Goal: Find specific page/section: Find specific page/section

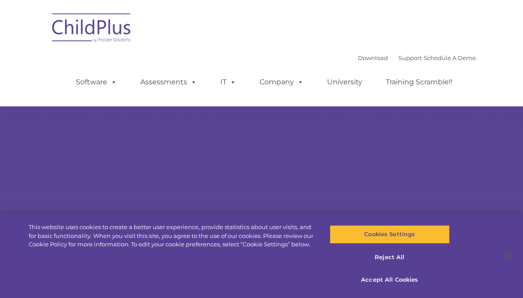
select select "MEDIUM"
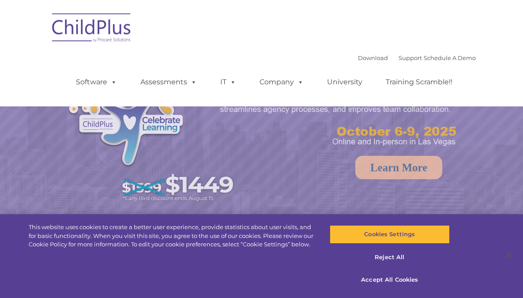
select select "MEDIUM"
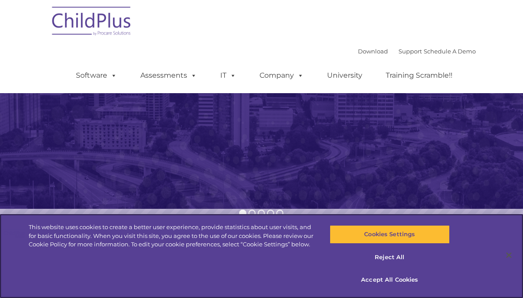
scroll to position [120, 0]
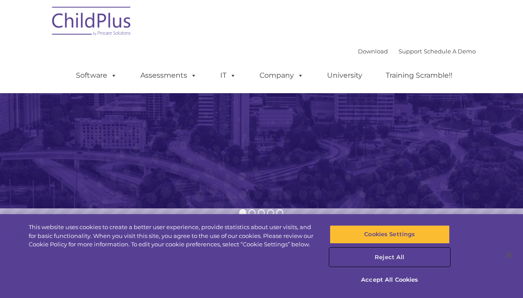
click at [378, 257] on button "Reject All" at bounding box center [389, 257] width 120 height 19
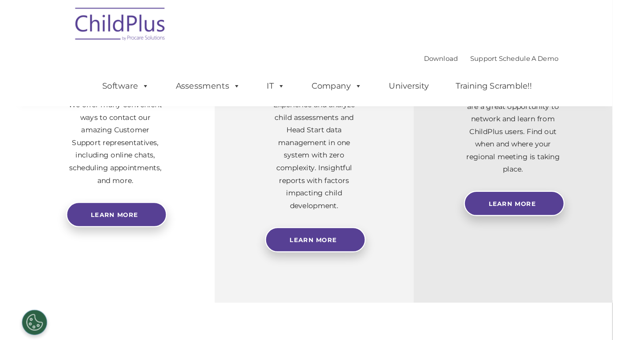
scroll to position [0, 0]
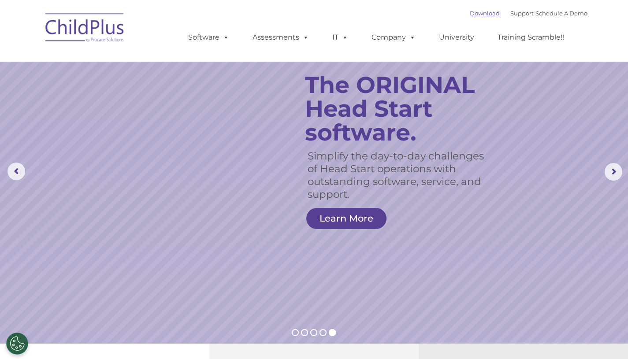
click at [479, 13] on link "Download" at bounding box center [485, 13] width 30 height 7
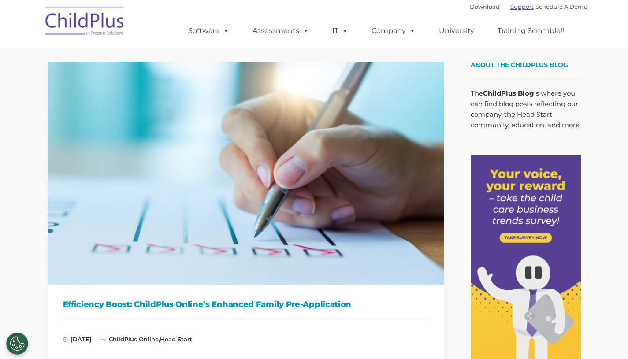
click at [515, 7] on link "Support" at bounding box center [522, 6] width 23 height 7
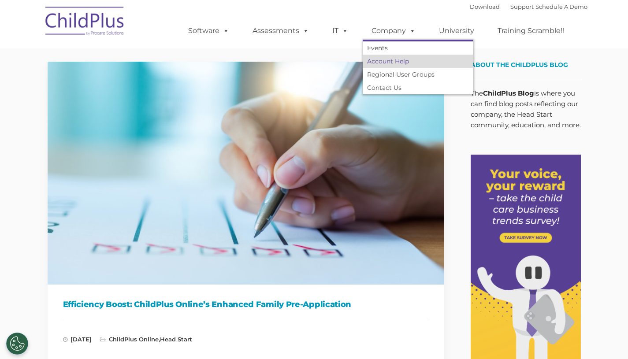
click at [404, 60] on link "Account Help" at bounding box center [418, 61] width 110 height 13
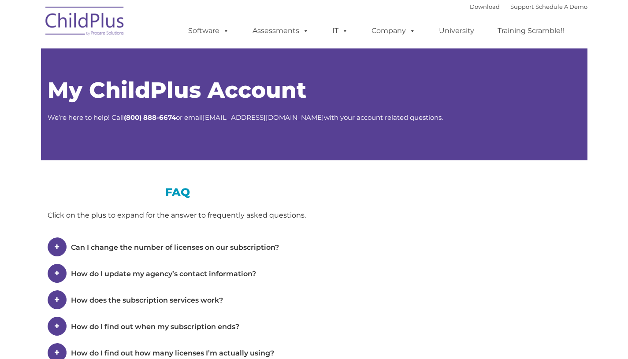
type input ""
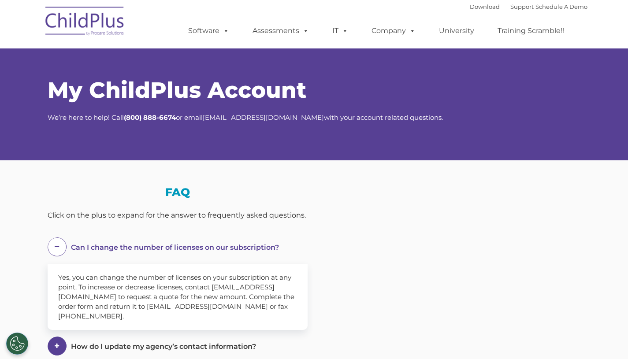
select select "MEDIUM"
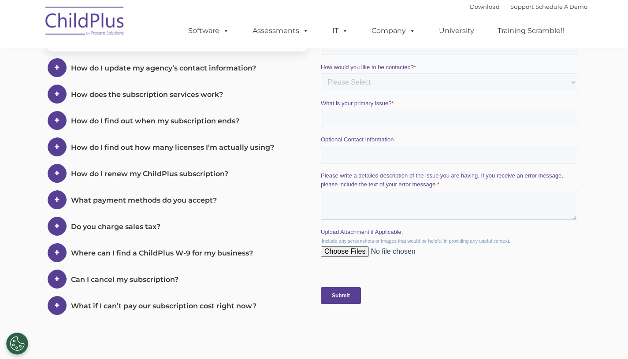
scroll to position [85, 0]
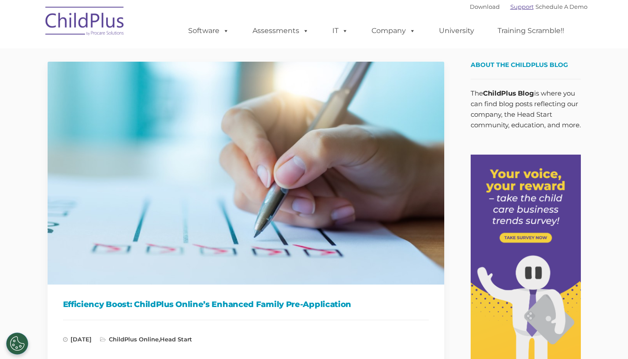
click at [514, 8] on link "Support" at bounding box center [522, 6] width 23 height 7
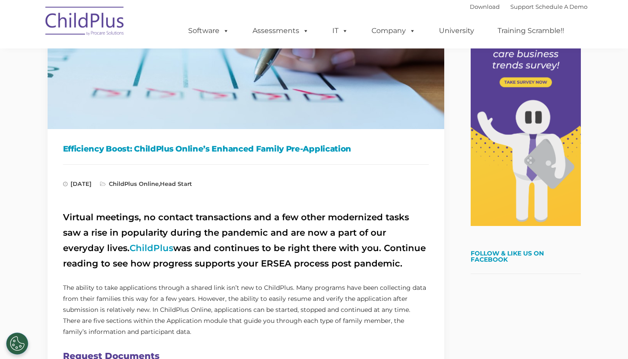
scroll to position [157, 0]
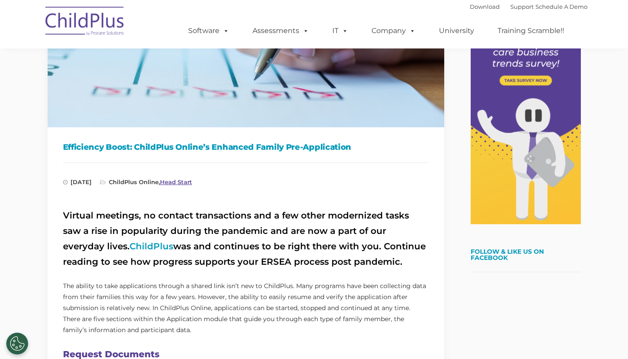
click at [189, 183] on link "Head Start" at bounding box center [176, 182] width 32 height 7
